Goal: Task Accomplishment & Management: Manage account settings

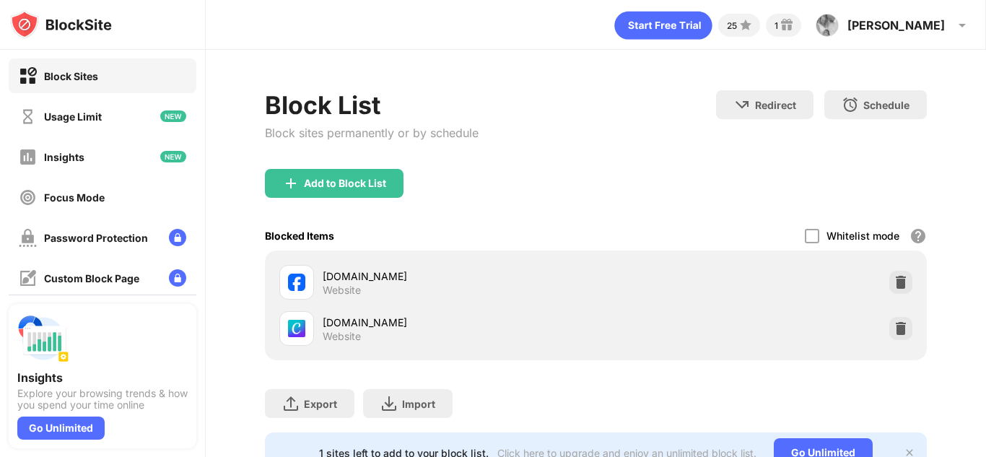
click at [530, 172] on div "Add to Block List" at bounding box center [596, 195] width 662 height 52
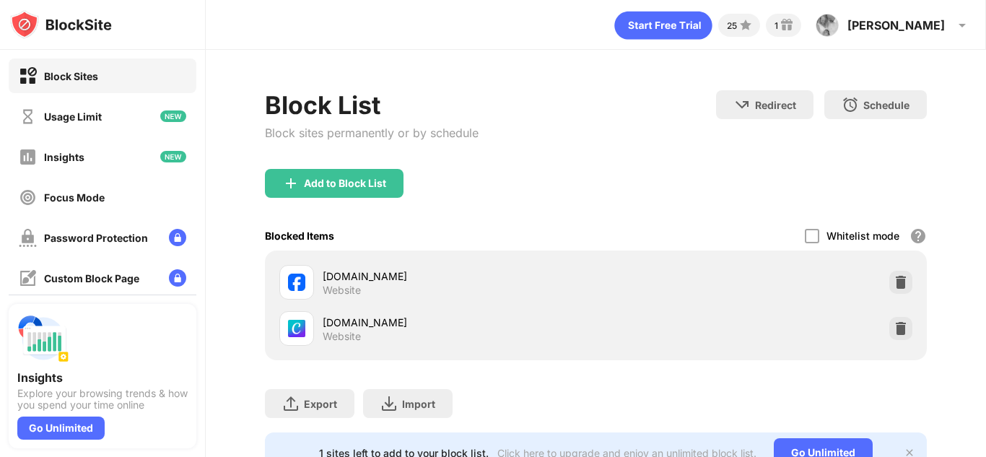
click at [530, 172] on div "Add to Block List" at bounding box center [596, 195] width 662 height 52
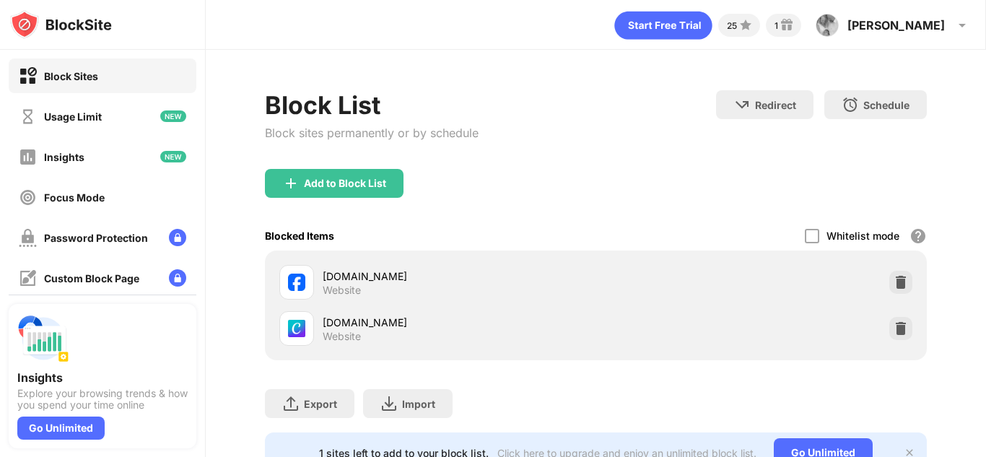
click at [530, 172] on div "Add to Block List" at bounding box center [596, 195] width 662 height 52
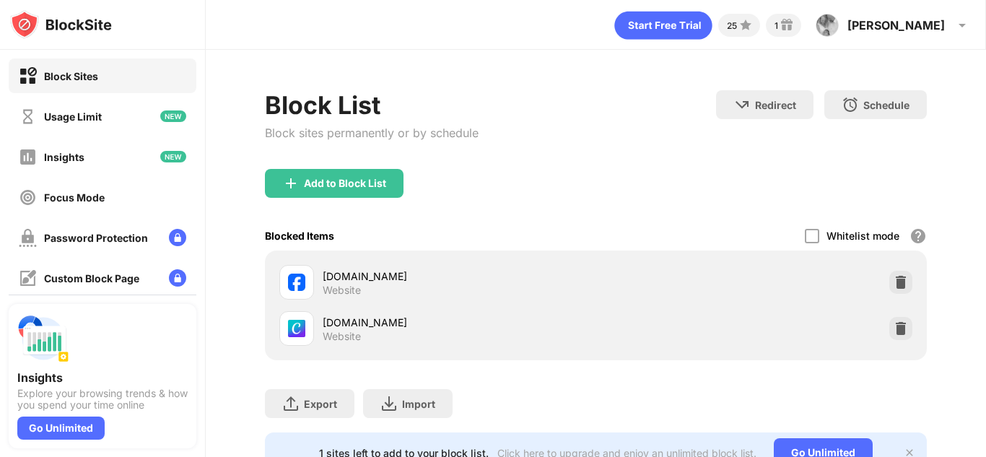
click at [530, 172] on div "Add to Block List" at bounding box center [596, 195] width 662 height 52
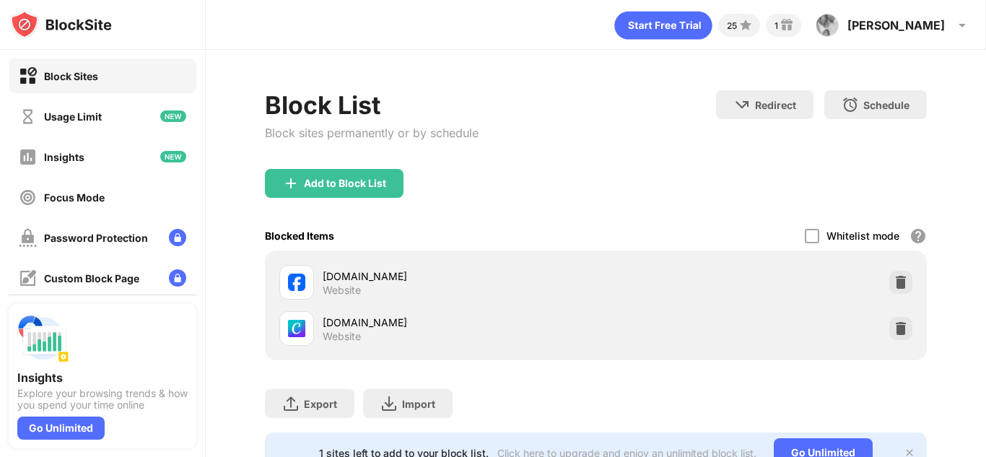
click at [530, 172] on div "Add to Block List" at bounding box center [596, 195] width 662 height 52
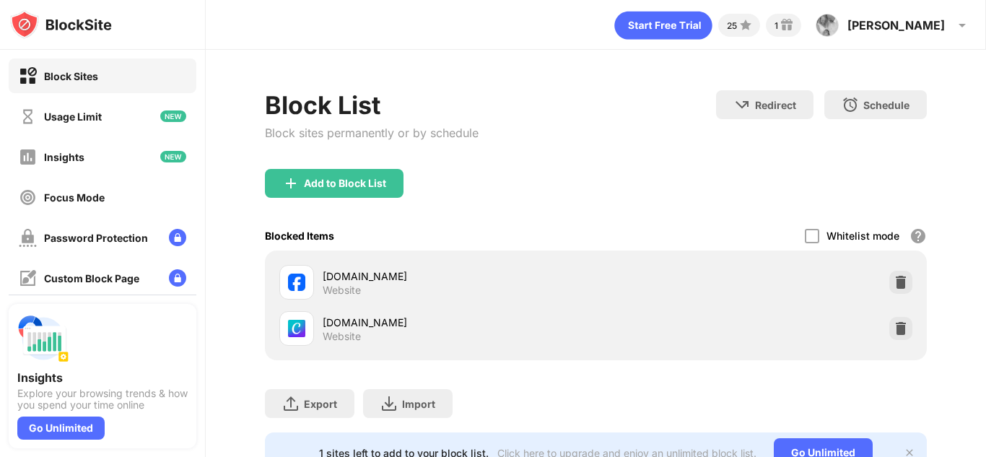
click at [530, 172] on div "Add to Block List" at bounding box center [596, 195] width 662 height 52
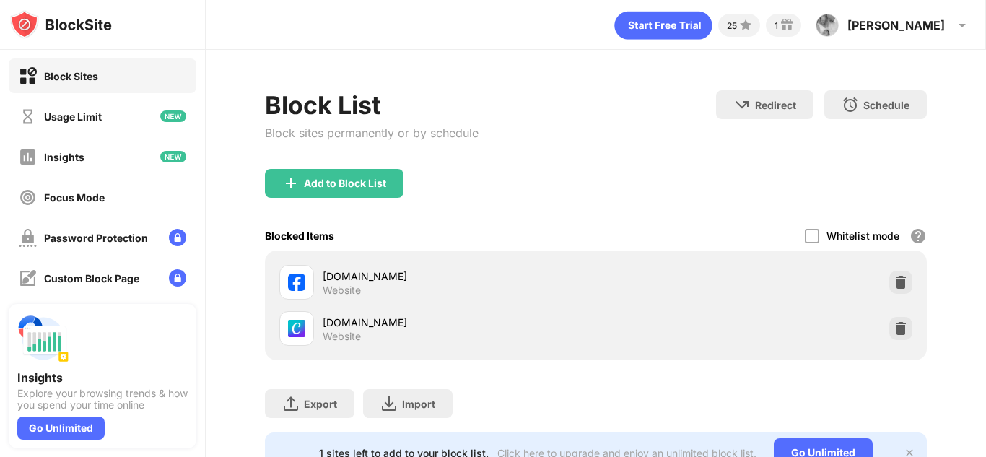
click at [530, 172] on div "Add to Block List" at bounding box center [596, 195] width 662 height 52
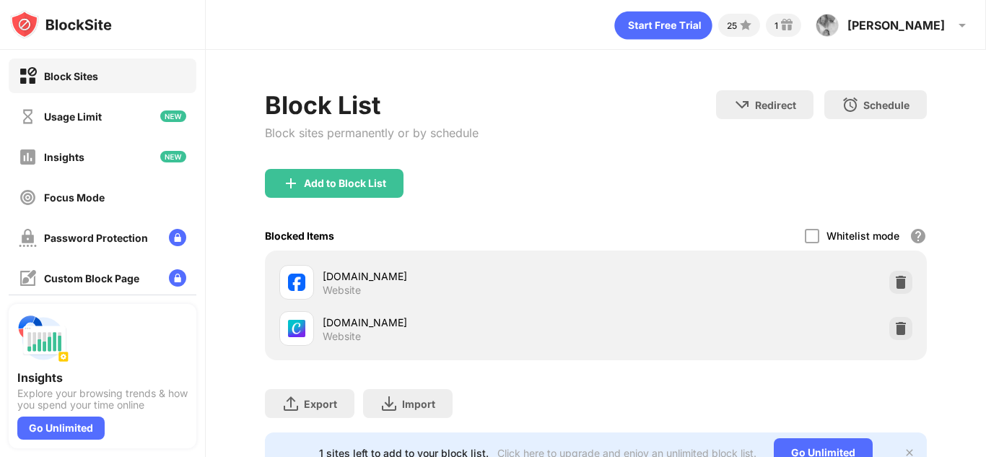
click at [530, 172] on div "Add to Block List" at bounding box center [596, 195] width 662 height 52
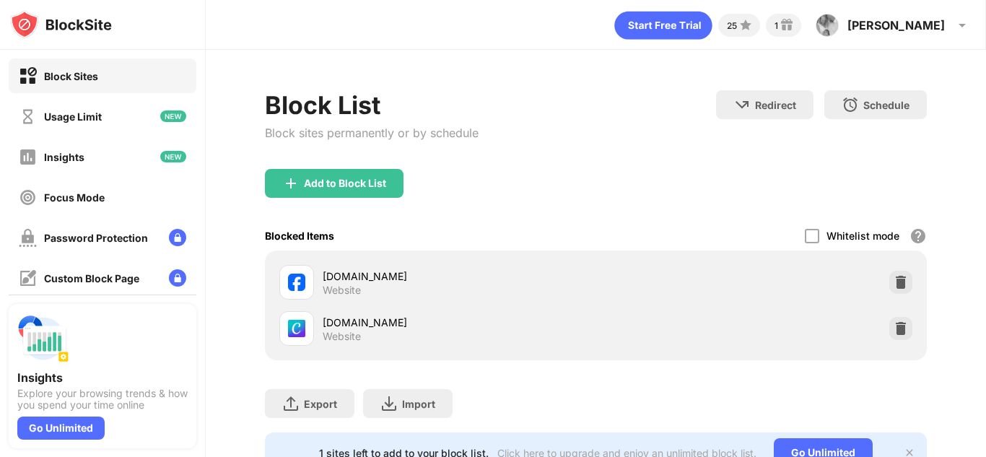
click at [530, 172] on div "Add to Block List" at bounding box center [596, 195] width 662 height 52
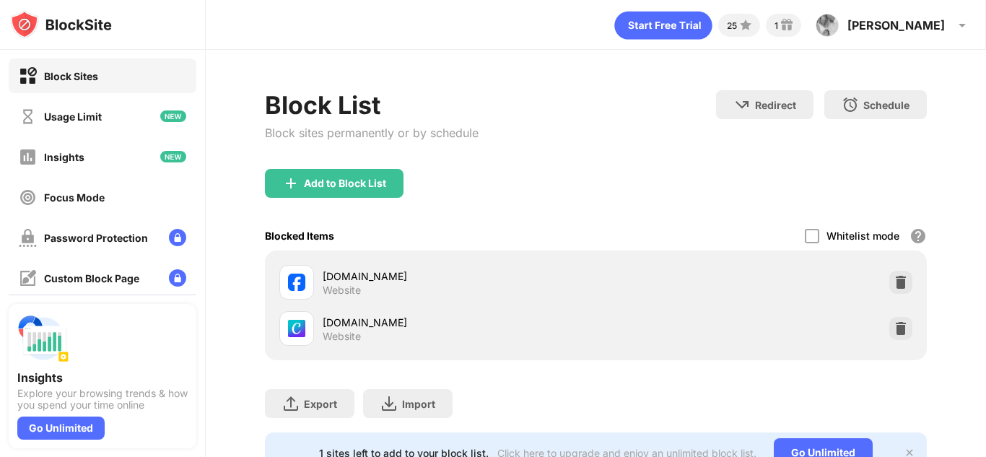
click at [530, 172] on div "Add to Block List" at bounding box center [596, 195] width 662 height 52
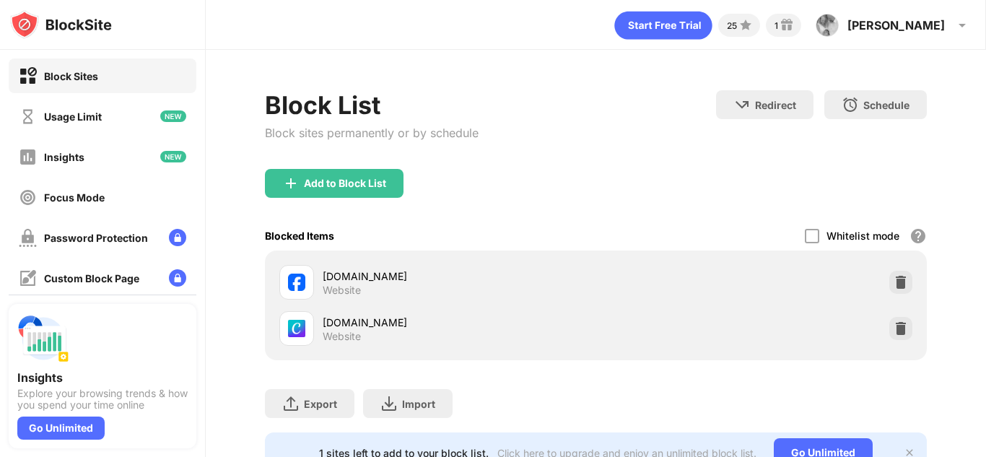
click at [530, 172] on div "Add to Block List" at bounding box center [596, 195] width 662 height 52
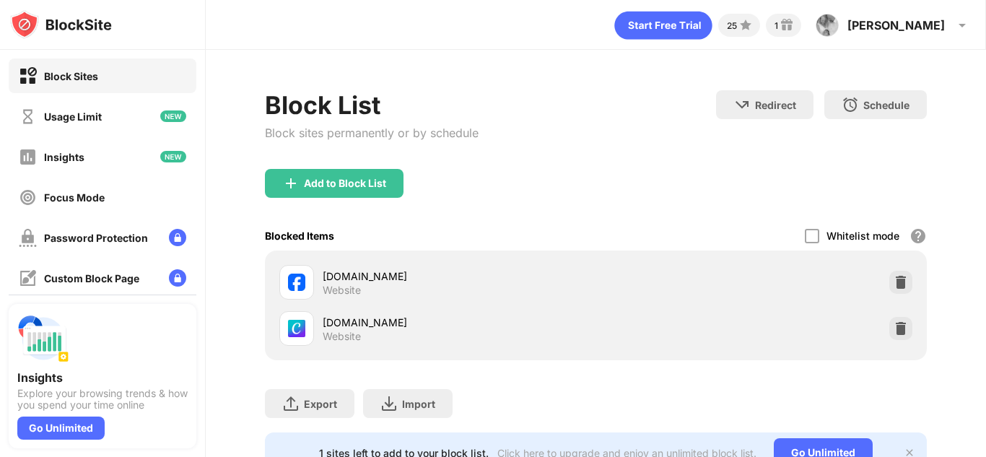
click at [530, 172] on div "Add to Block List" at bounding box center [596, 195] width 662 height 52
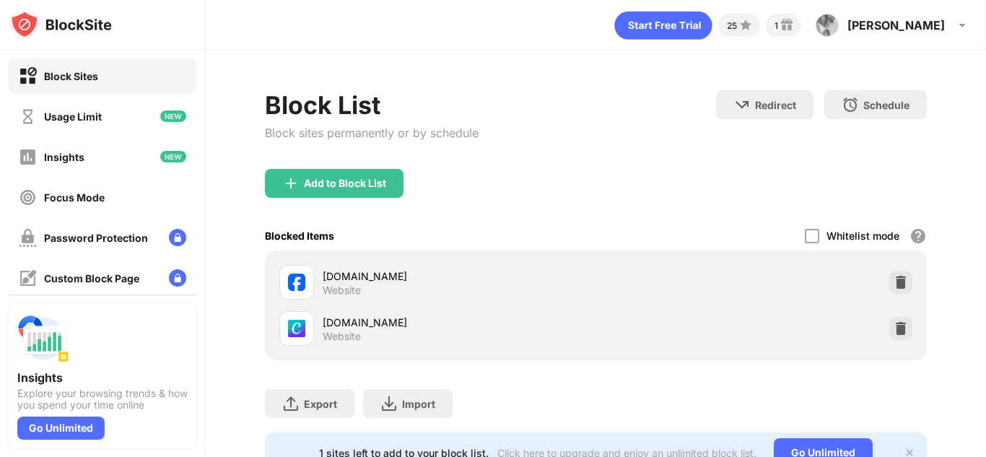
click at [530, 172] on div "Add to Block List" at bounding box center [596, 195] width 662 height 52
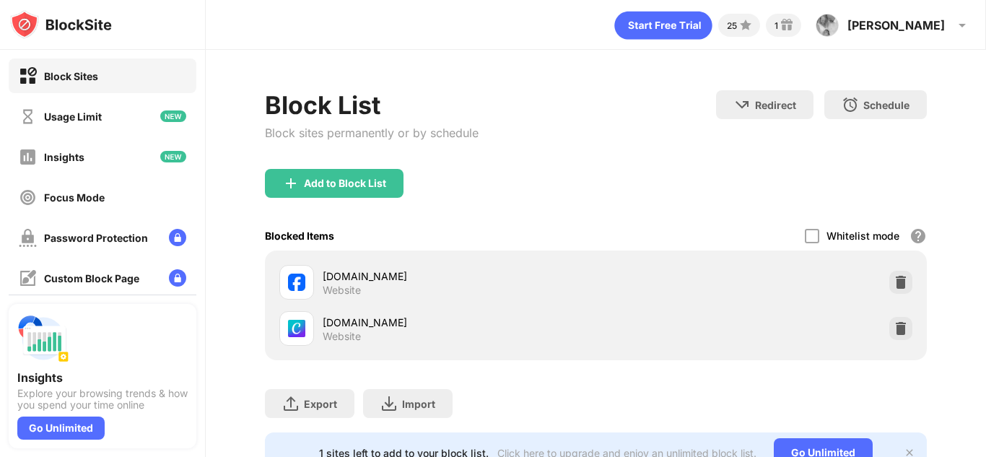
click at [530, 172] on div "Add to Block List" at bounding box center [596, 195] width 662 height 52
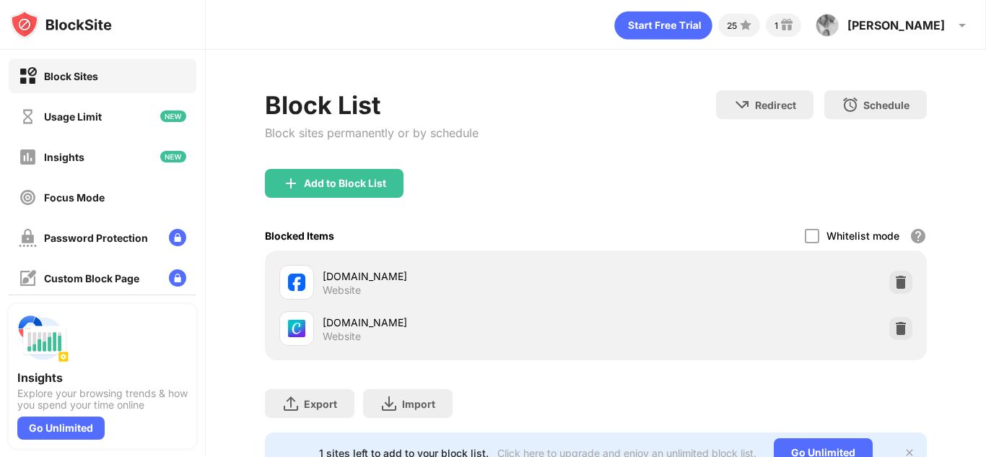
click at [530, 172] on div "Add to Block List" at bounding box center [596, 195] width 662 height 52
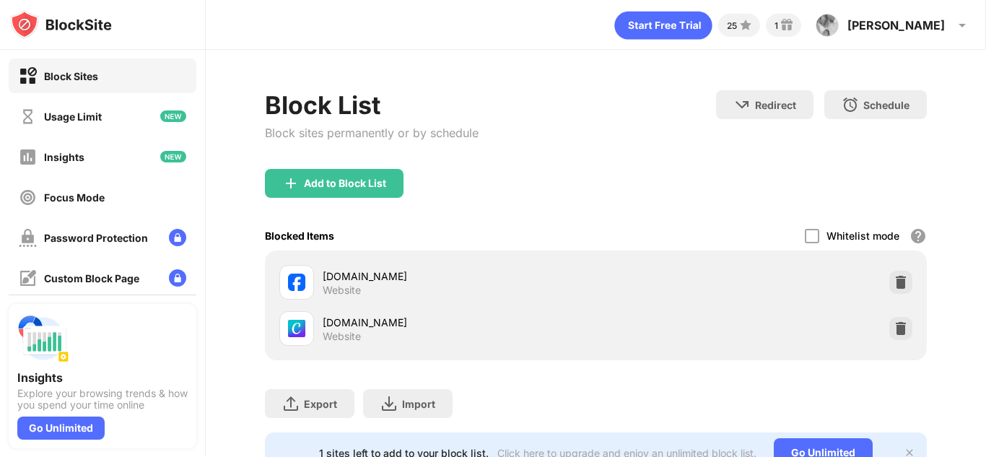
click at [530, 172] on div "Add to Block List" at bounding box center [596, 195] width 662 height 52
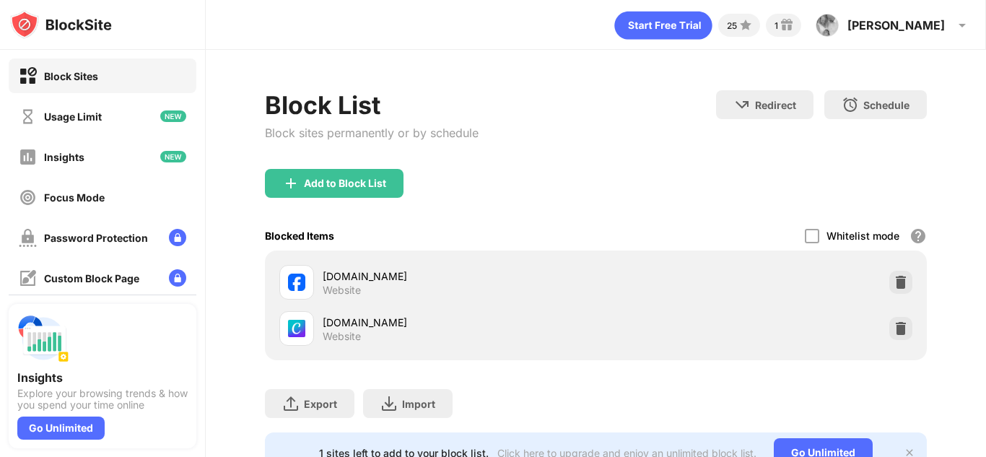
click at [530, 172] on div "Add to Block List" at bounding box center [596, 195] width 662 height 52
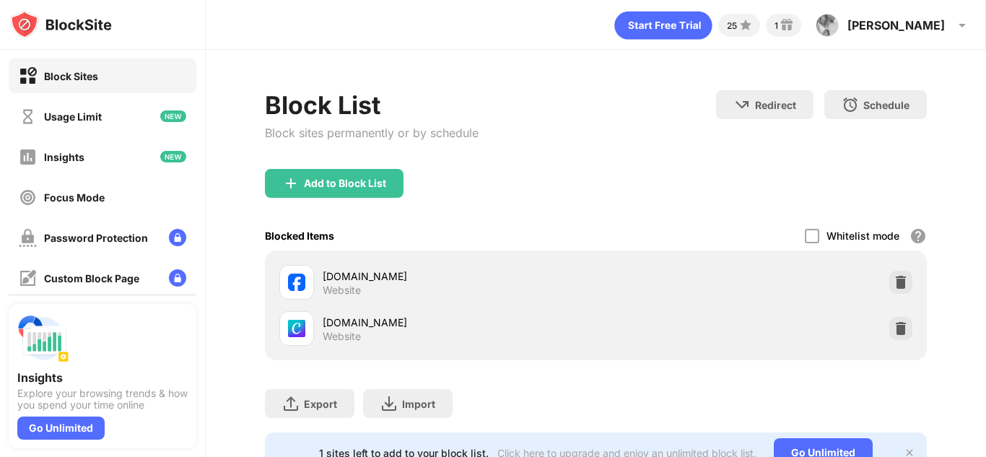
click at [530, 172] on div "Add to Block List" at bounding box center [596, 195] width 662 height 52
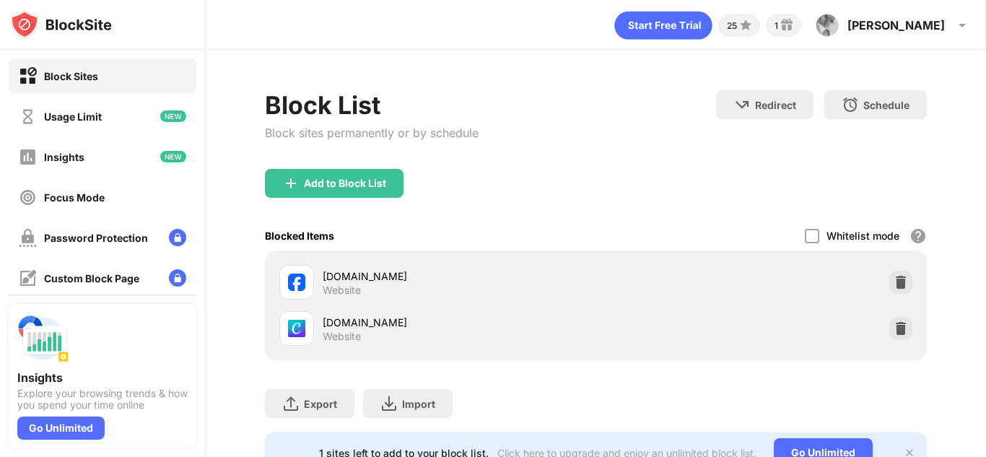
click at [530, 172] on div "Add to Block List" at bounding box center [596, 195] width 662 height 52
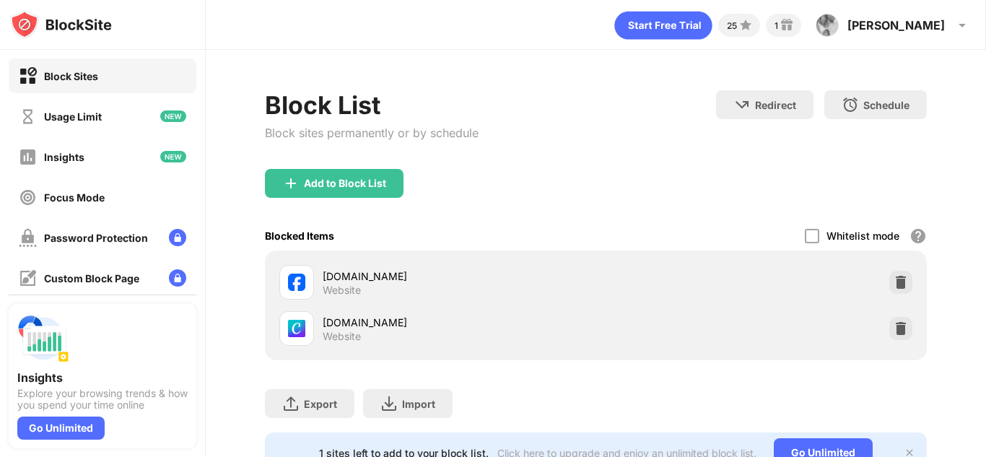
click at [530, 172] on div "Add to Block List" at bounding box center [596, 195] width 662 height 52
click at [893, 276] on img at bounding box center [900, 282] width 14 height 14
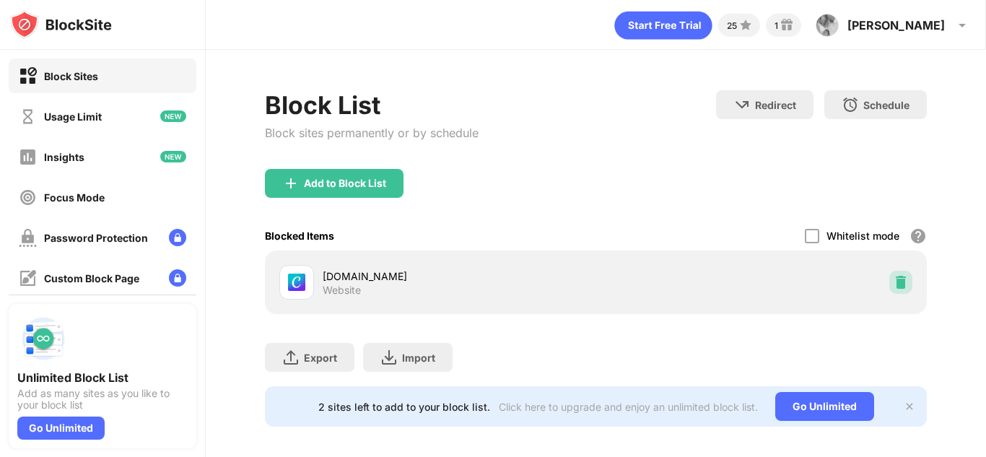
click at [893, 279] on img at bounding box center [900, 282] width 14 height 14
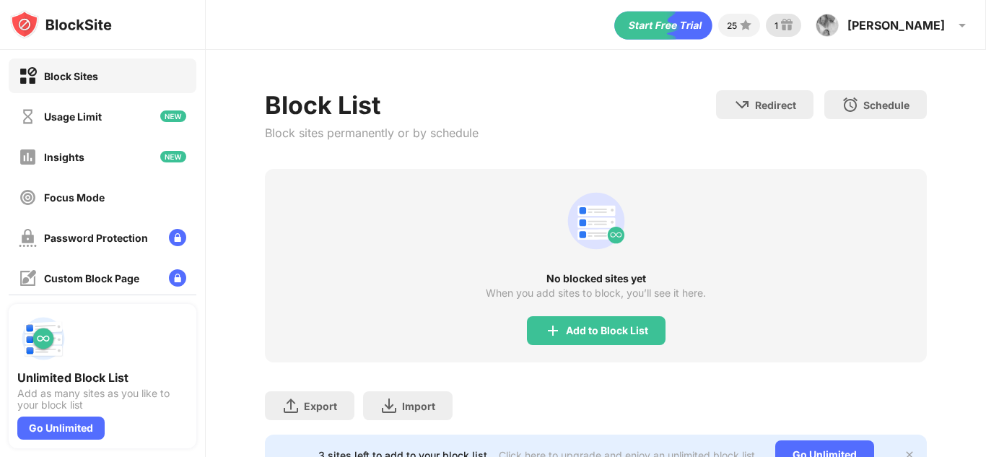
click at [801, 25] on div "1" at bounding box center [783, 25] width 35 height 23
click at [117, 78] on div "Block Sites" at bounding box center [103, 75] width 188 height 35
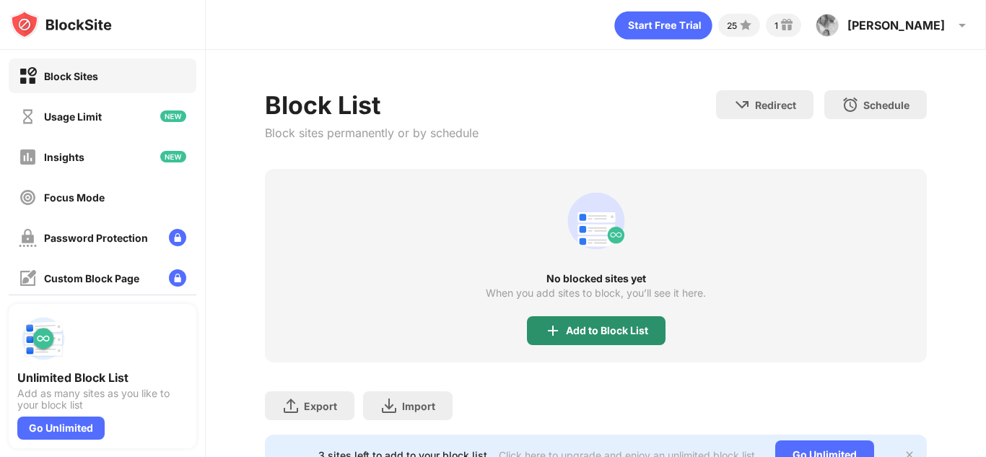
click at [566, 326] on div "Add to Block List" at bounding box center [607, 331] width 82 height 12
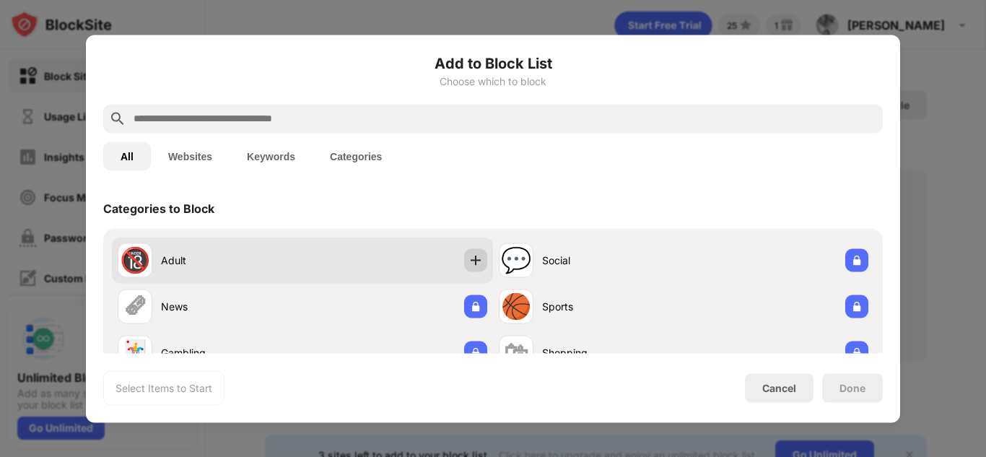
click at [474, 266] on img at bounding box center [475, 260] width 14 height 14
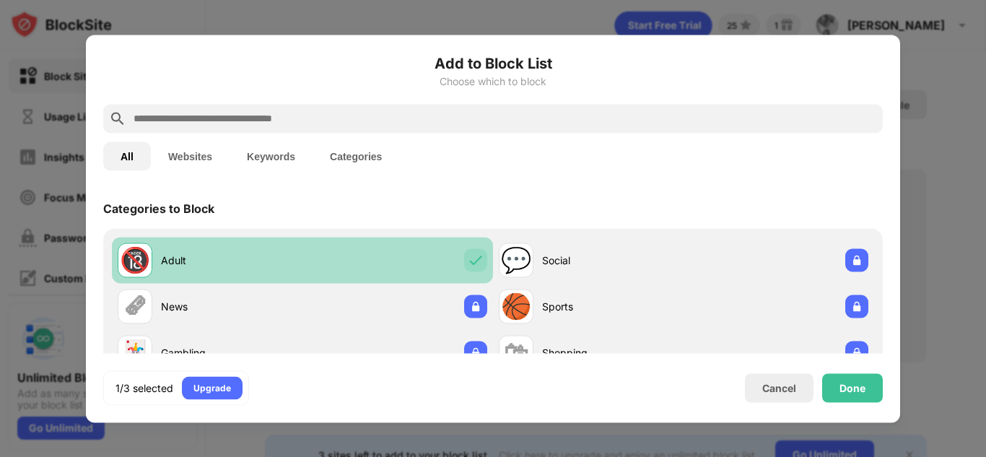
click at [468, 266] on img at bounding box center [475, 260] width 14 height 14
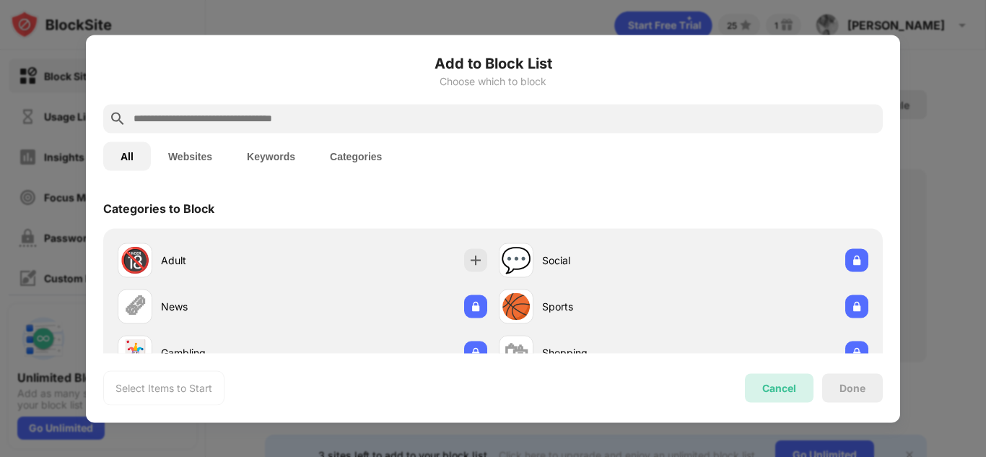
click at [785, 389] on div "Cancel" at bounding box center [779, 388] width 34 height 12
